Goal: Entertainment & Leisure: Consume media (video, audio)

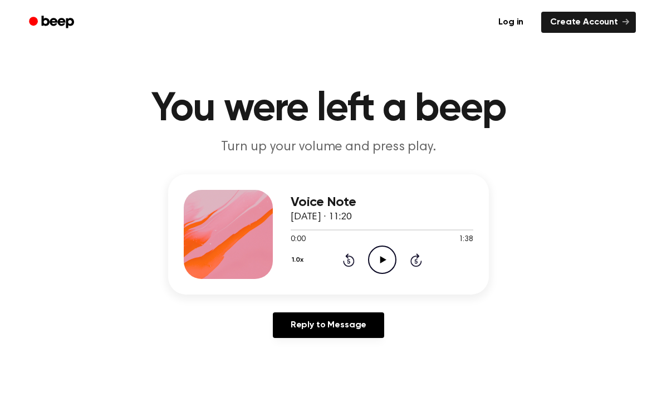
click at [393, 260] on icon "Play Audio" at bounding box center [382, 259] width 28 height 28
click at [421, 254] on icon "Skip 5 seconds" at bounding box center [416, 260] width 12 height 14
click at [412, 255] on icon "Skip 5 seconds" at bounding box center [416, 260] width 12 height 14
click at [379, 258] on icon at bounding box center [381, 259] width 5 height 7
click at [388, 258] on icon "Play Audio" at bounding box center [382, 259] width 28 height 28
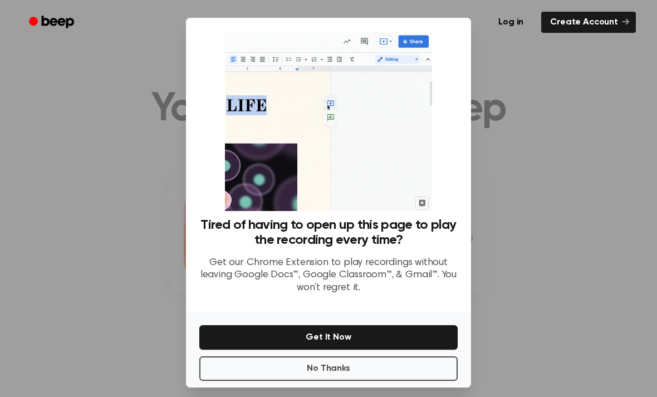
click at [550, 234] on div at bounding box center [328, 198] width 657 height 397
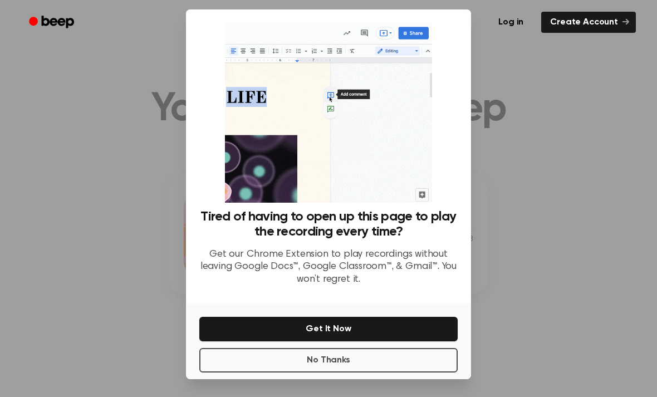
scroll to position [36, 0]
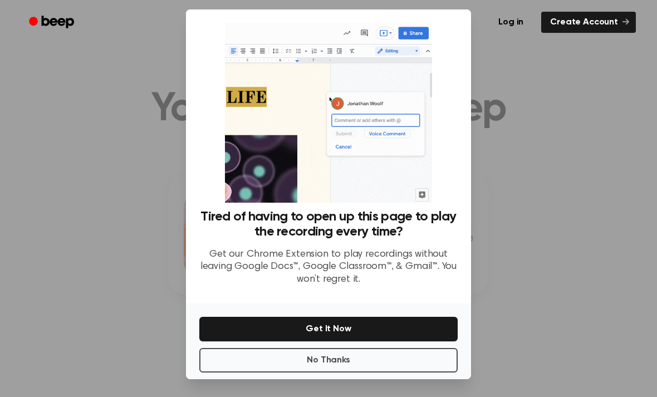
click at [376, 349] on button "No Thanks" at bounding box center [328, 360] width 258 height 24
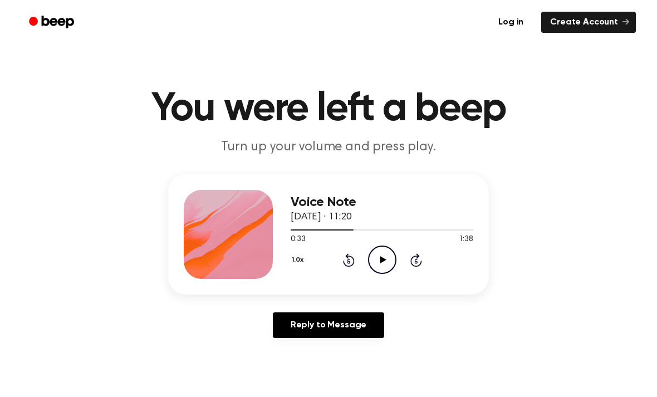
click at [378, 258] on icon "Play Audio" at bounding box center [382, 259] width 28 height 28
click at [385, 257] on icon "Pause Audio" at bounding box center [382, 259] width 28 height 28
click at [367, 275] on div "Voice Note [DATE] · 11:20 0:41 1:38 Your browser does not support the [object O…" at bounding box center [381, 234] width 183 height 89
click at [383, 263] on icon "Play Audio" at bounding box center [382, 259] width 28 height 28
click at [388, 264] on icon "Pause Audio" at bounding box center [382, 259] width 28 height 28
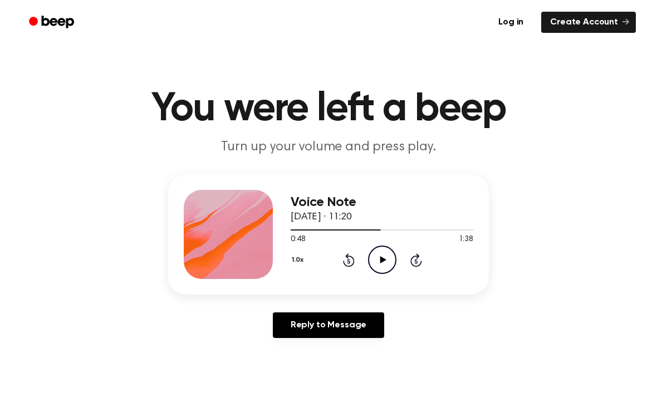
click at [375, 268] on icon "Play Audio" at bounding box center [382, 259] width 28 height 28
click at [393, 269] on icon "Pause Audio" at bounding box center [382, 259] width 28 height 28
click at [350, 267] on icon at bounding box center [349, 259] width 12 height 13
click at [349, 265] on icon at bounding box center [349, 259] width 12 height 13
click at [382, 269] on icon "Play Audio" at bounding box center [382, 259] width 28 height 28
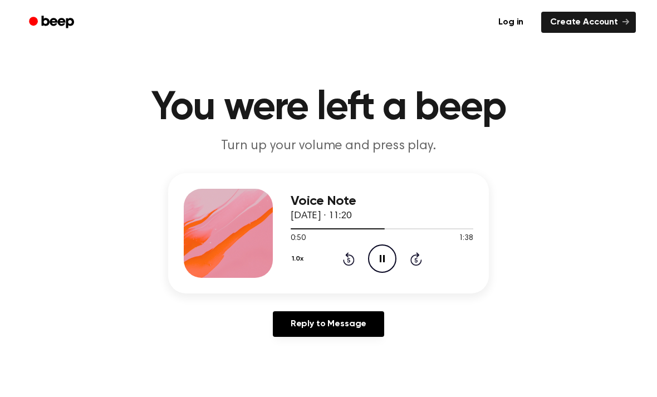
scroll to position [2, 0]
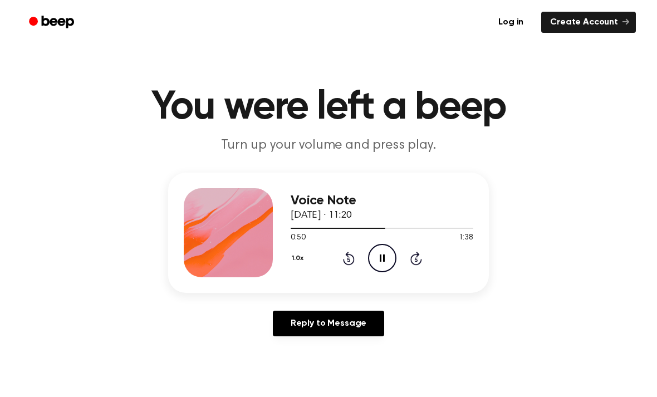
click at [369, 252] on circle at bounding box center [381, 257] width 27 height 27
click at [362, 272] on div "1.0x Rewind 5 seconds Play Audio Skip 5 seconds" at bounding box center [381, 258] width 183 height 28
click at [384, 251] on icon "Play Audio" at bounding box center [382, 258] width 28 height 28
click at [366, 281] on div "Voice Note [DATE] · 11:20 0:52 1:38 Your browser does not support the [object O…" at bounding box center [328, 232] width 320 height 120
click at [374, 255] on icon "Pause Audio" at bounding box center [382, 258] width 28 height 28
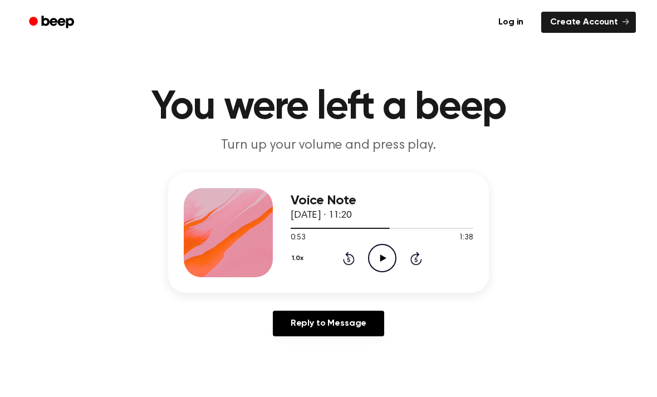
click at [382, 242] on div "0:53 1:38" at bounding box center [381, 238] width 183 height 12
click at [387, 272] on icon "Play Audio" at bounding box center [382, 258] width 28 height 28
click at [381, 259] on icon "Pause Audio" at bounding box center [382, 258] width 28 height 28
click at [373, 264] on icon "Play Audio" at bounding box center [382, 258] width 28 height 28
click at [405, 262] on div "1.0x Rewind 5 seconds Pause Audio Skip 5 seconds" at bounding box center [381, 258] width 183 height 28
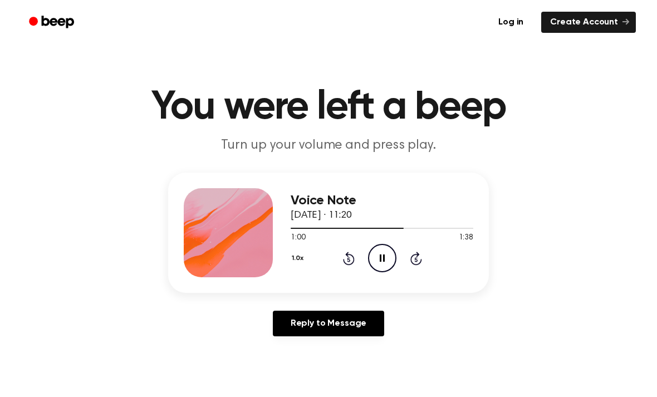
click at [377, 260] on icon "Pause Audio" at bounding box center [382, 258] width 28 height 28
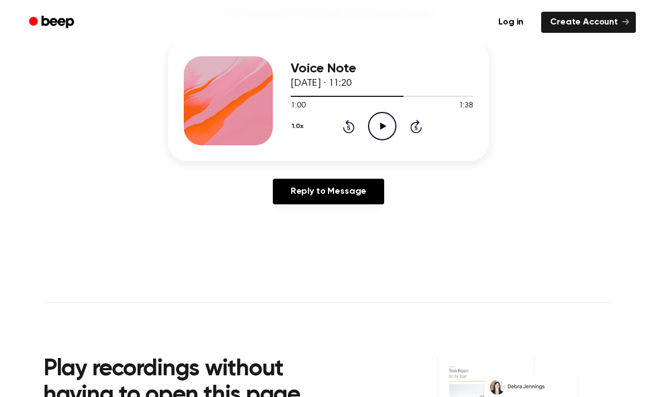
scroll to position [0, 0]
